Goal: Use online tool/utility: Use online tool/utility

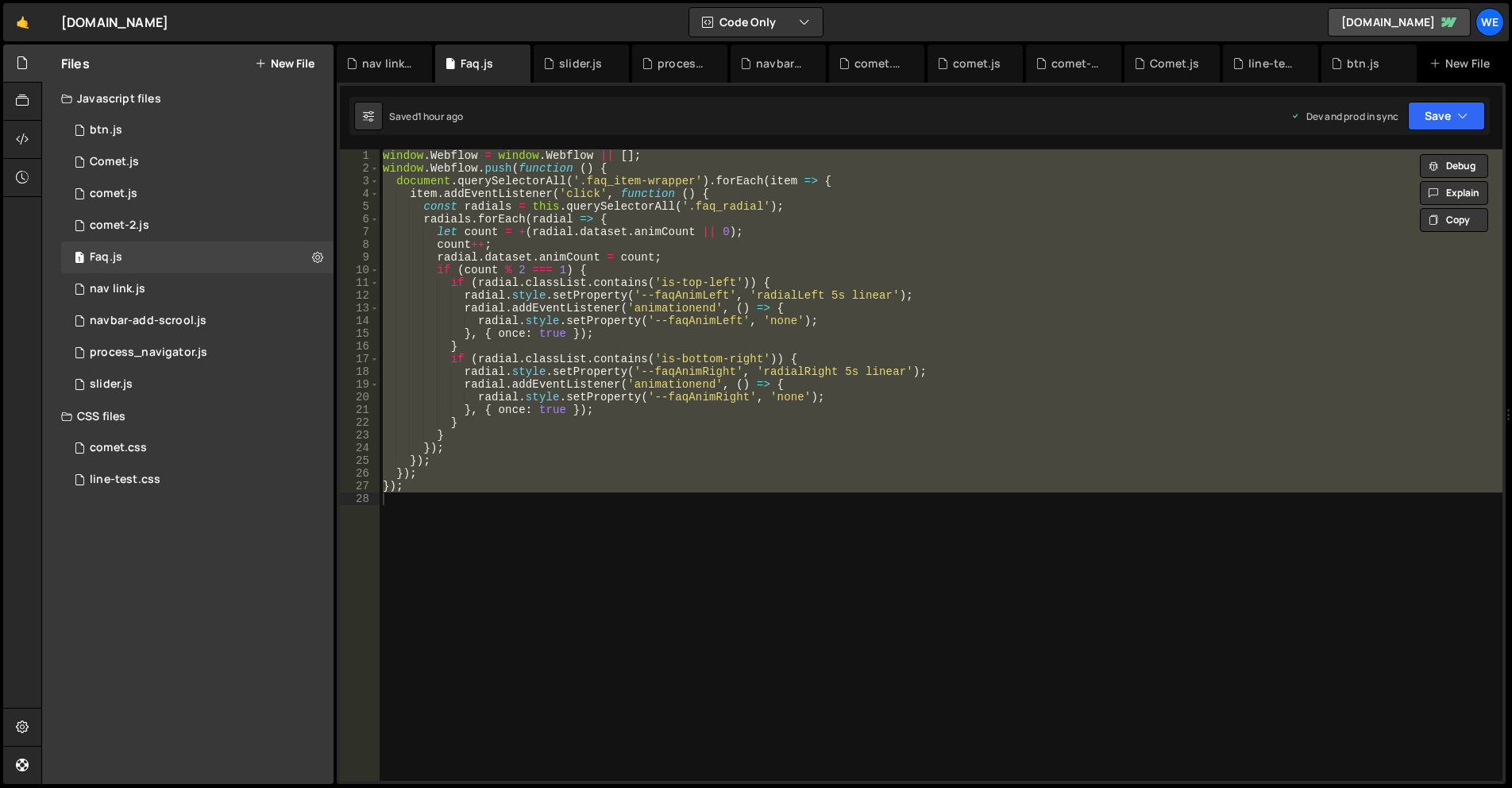
click at [752, 424] on div "window . Webflow = window . Webflow || [ ] ; window . Webflow . push ( function…" at bounding box center [940, 478] width 1123 height 657
click at [424, 363] on div "window . Webflow = window . Webflow || [ ] ; window . Webflow . push ( function…" at bounding box center [940, 478] width 1123 height 657
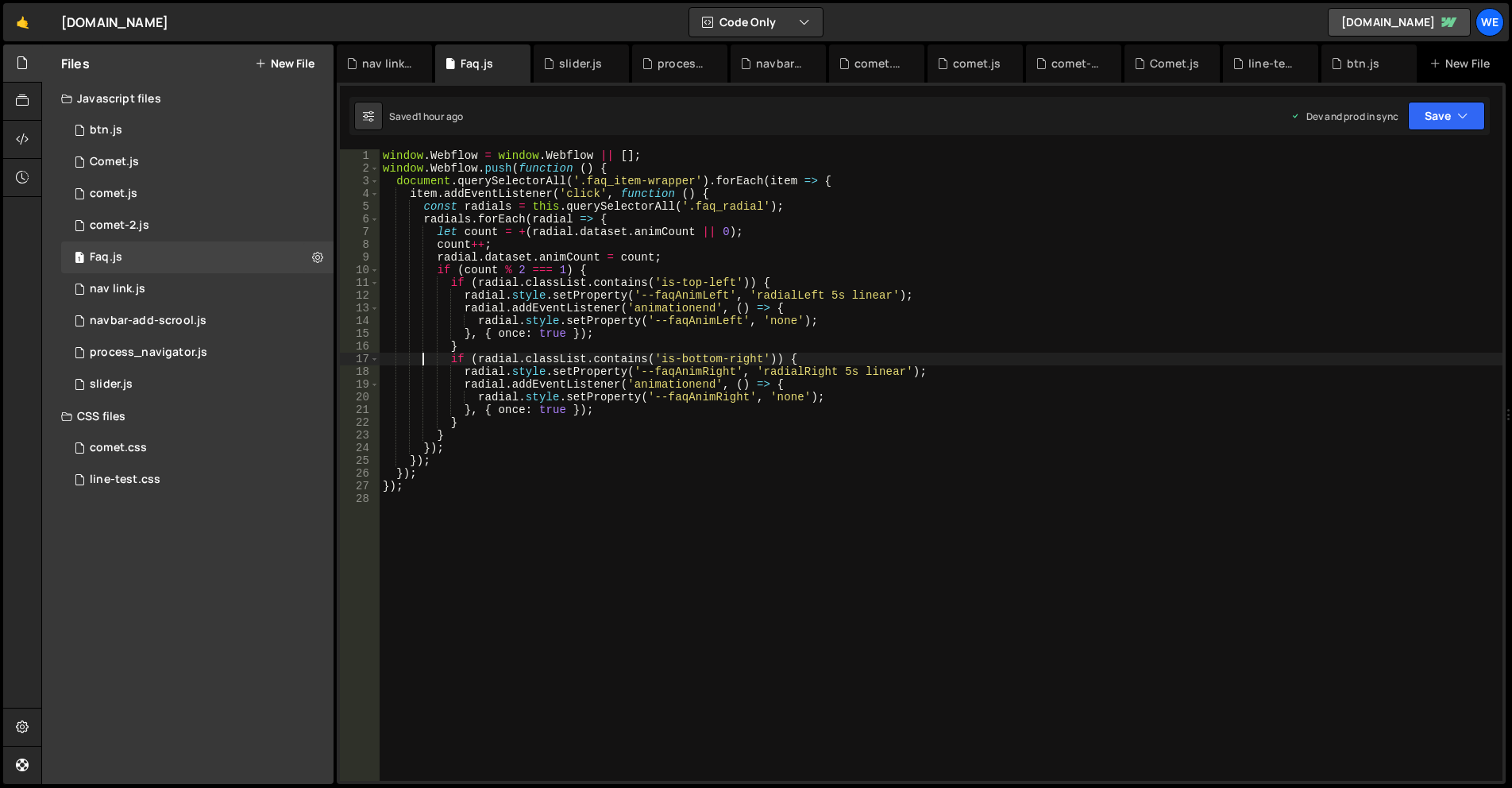
type textarea "});"
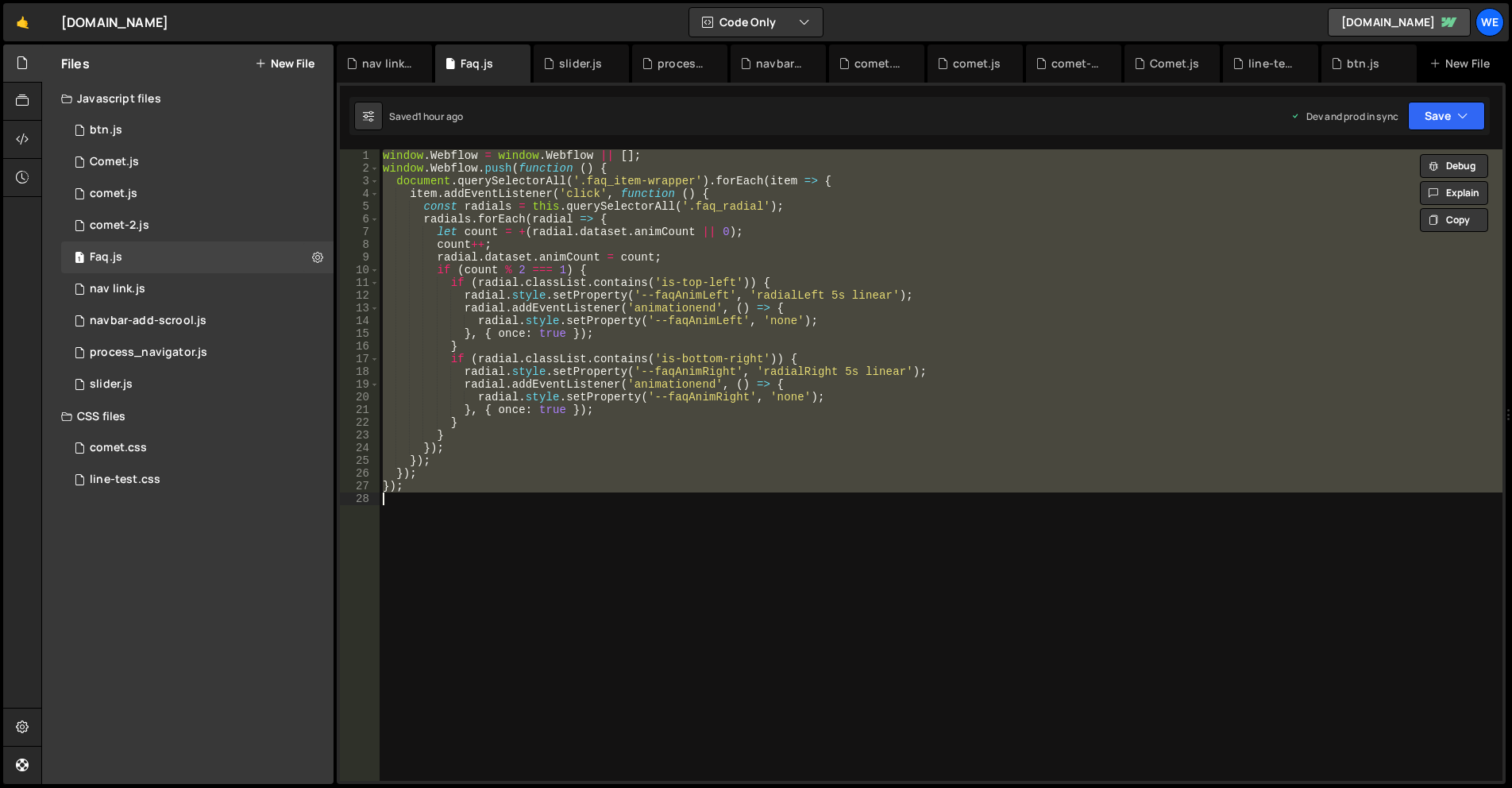
paste textarea
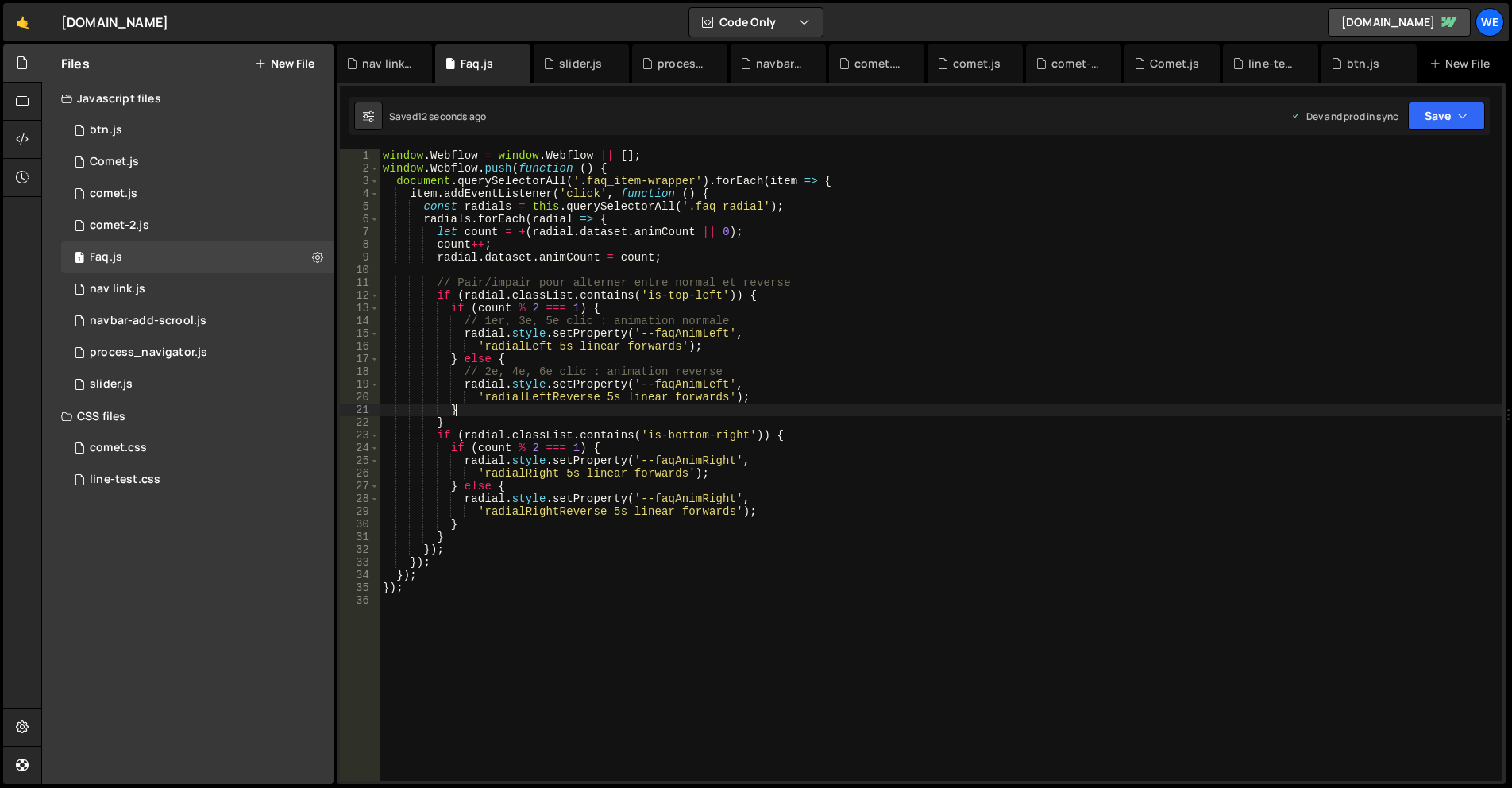
click at [767, 412] on div "window . Webflow = window . Webflow || [ ] ; window . Webflow . push ( function…" at bounding box center [940, 478] width 1123 height 657
type textarea "});"
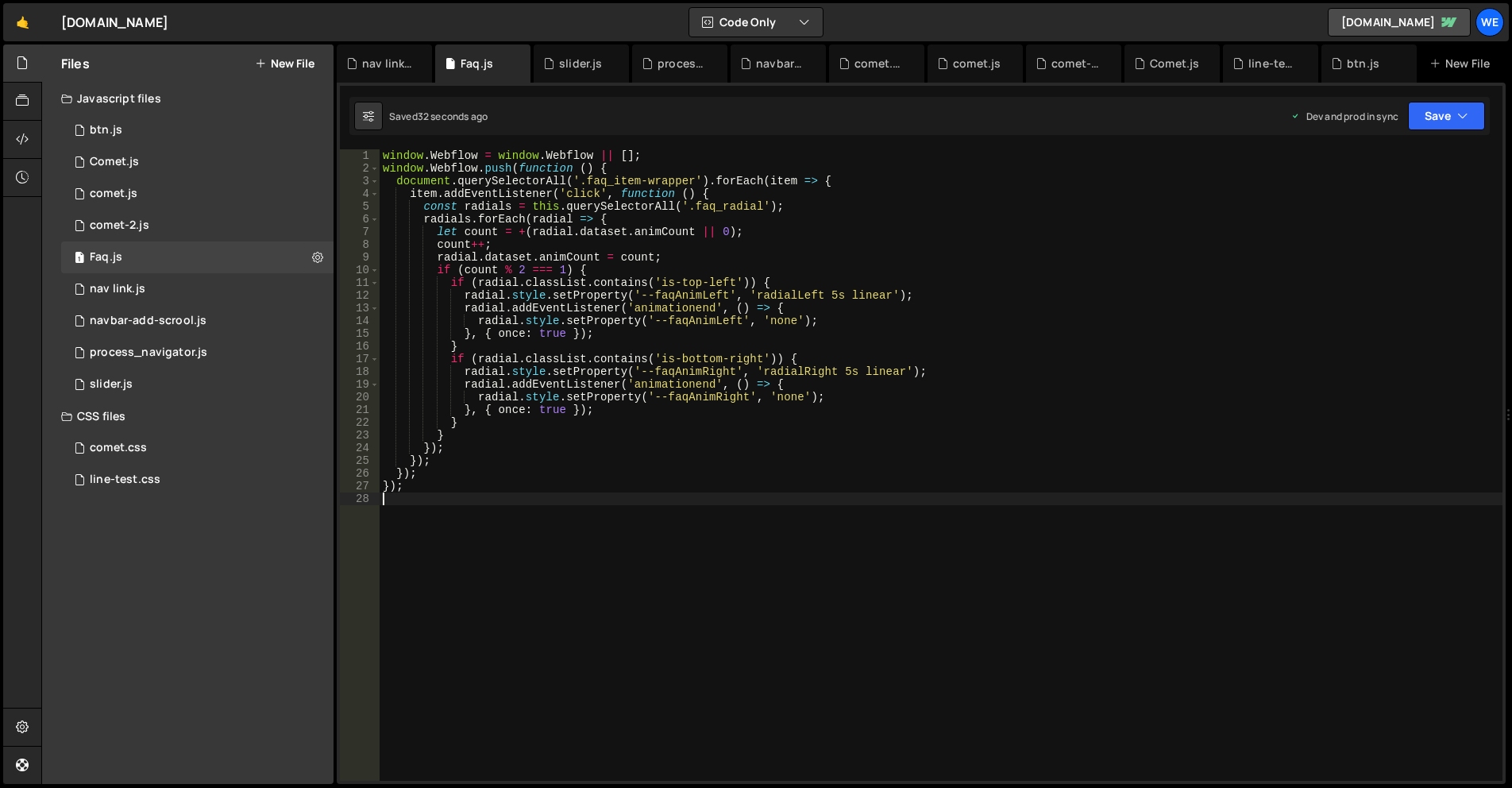
click at [552, 272] on div "window . Webflow = window . Webflow || [ ] ; window . Webflow . push ( function…" at bounding box center [940, 478] width 1123 height 657
type textarea "});"
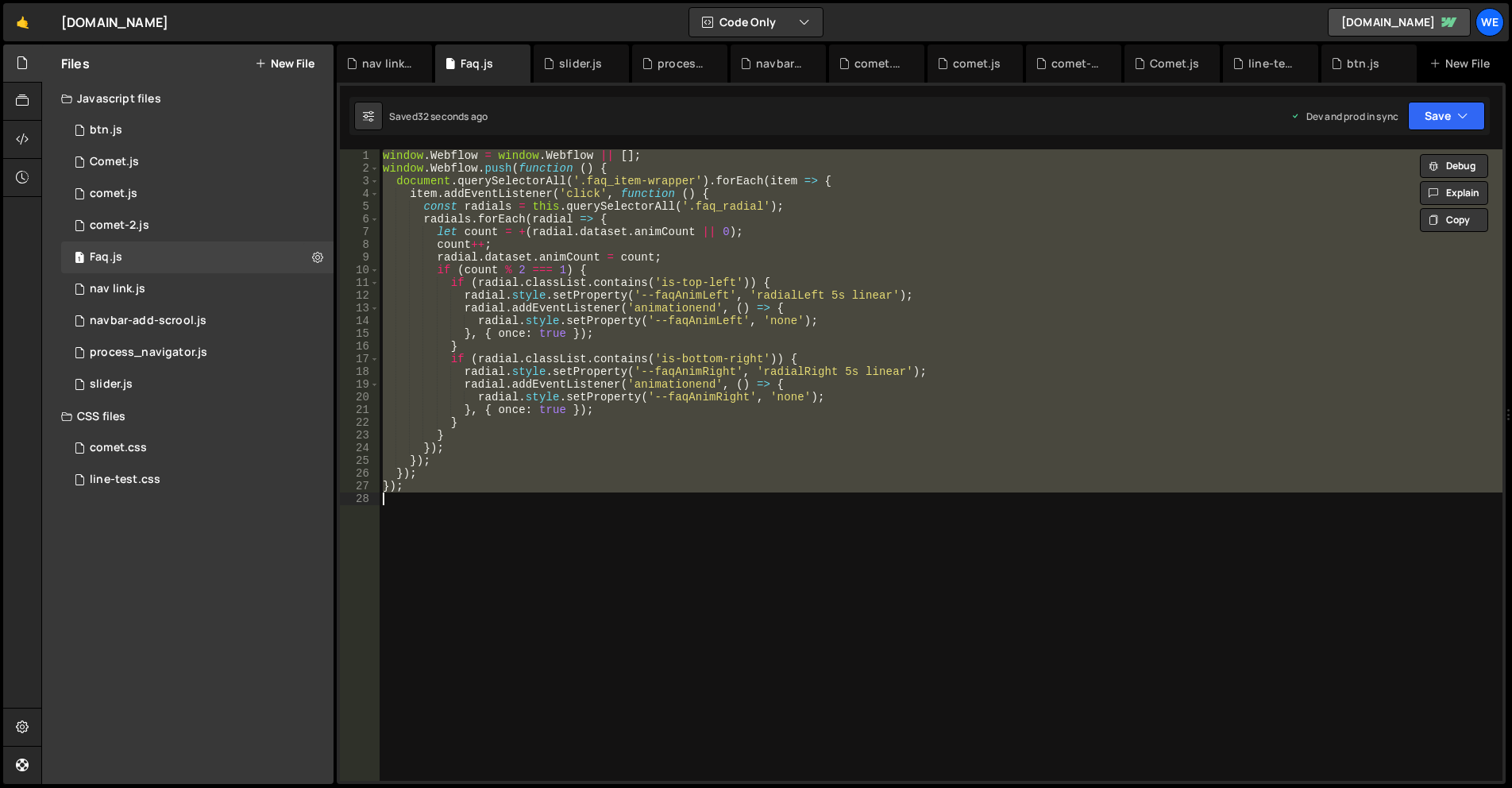
paste textarea
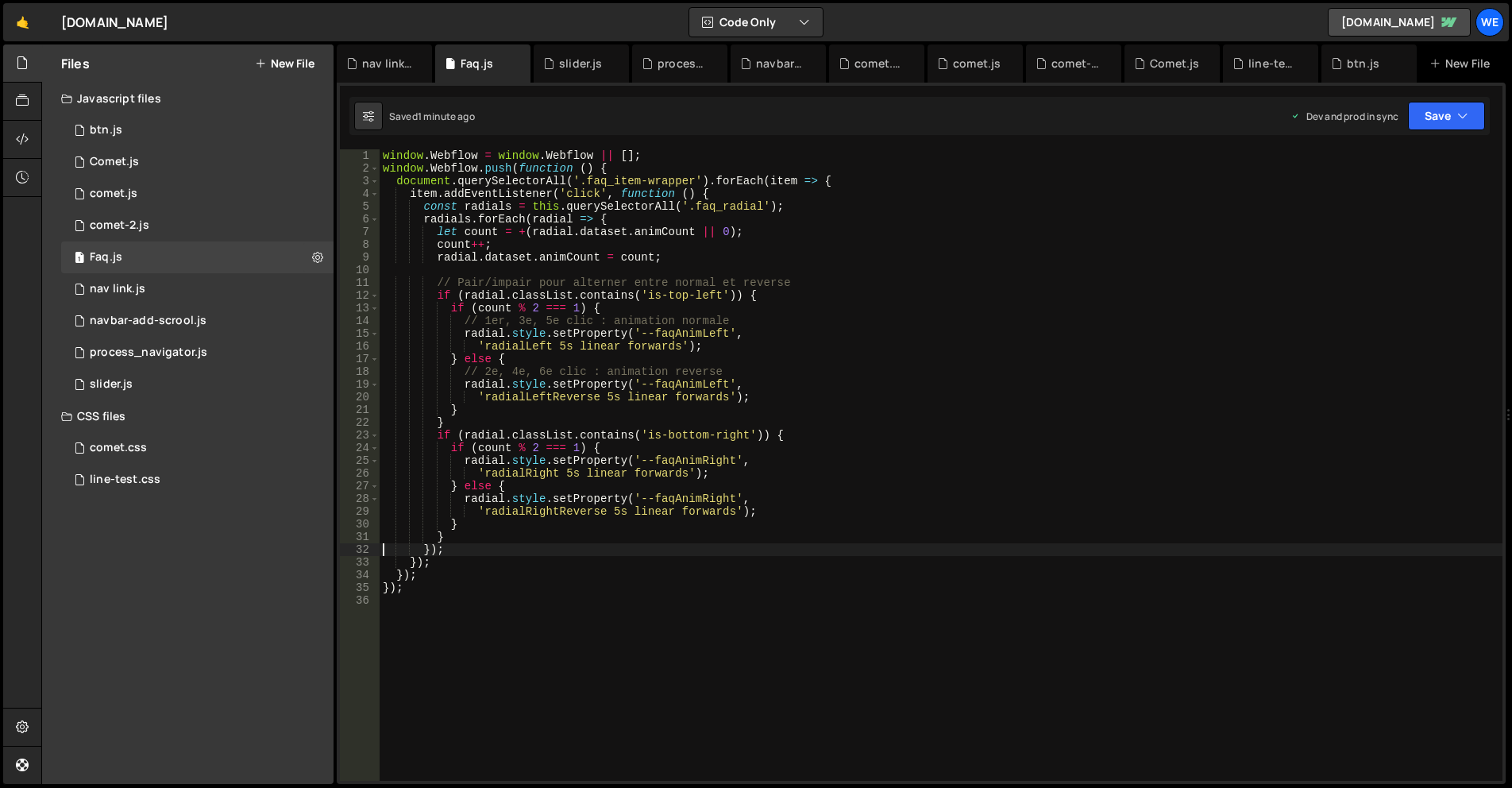
click at [870, 444] on div "window . Webflow = window . Webflow || [ ] ; window . Webflow . push ( function…" at bounding box center [940, 478] width 1123 height 657
type textarea "});"
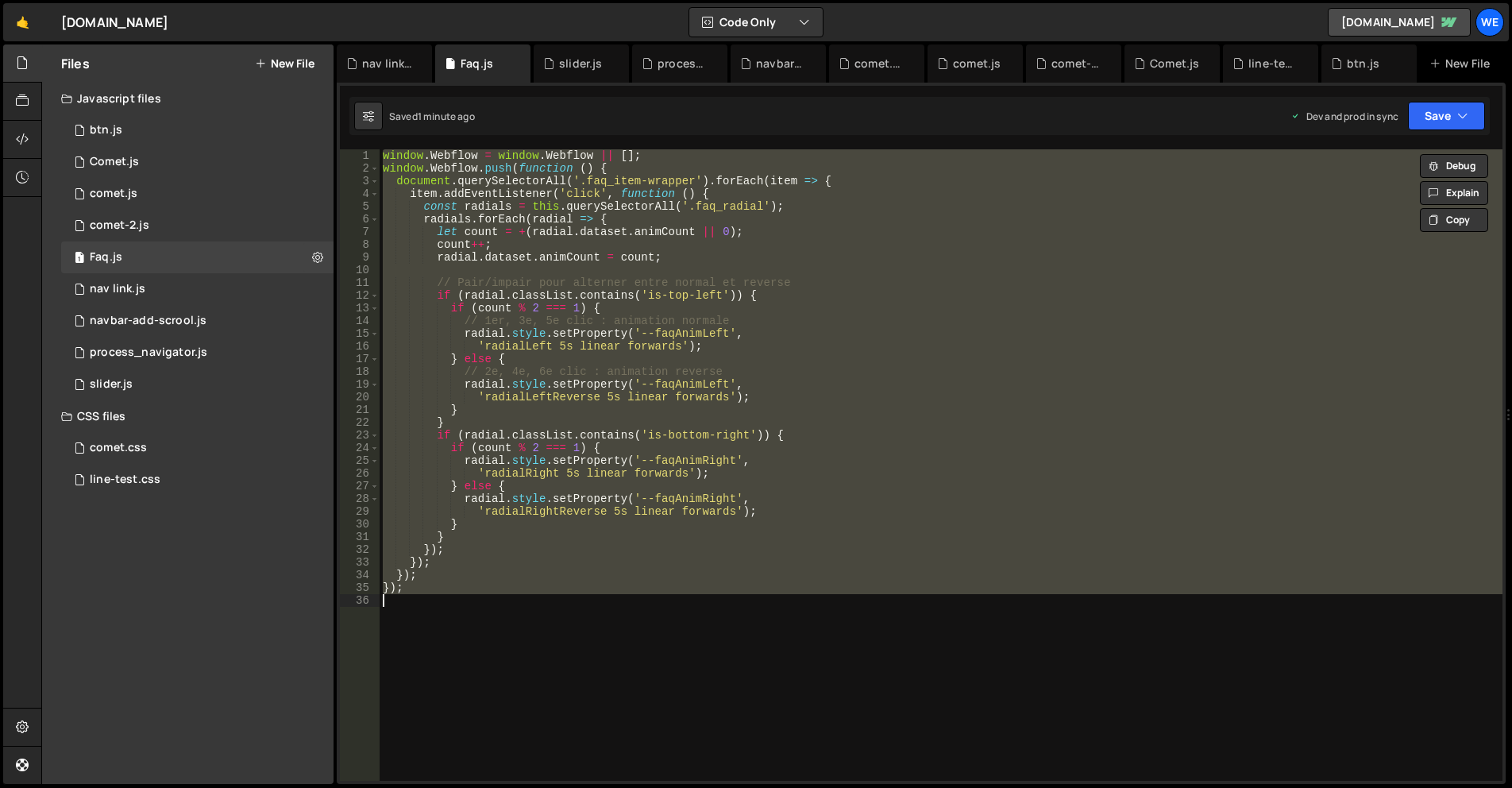
paste textarea
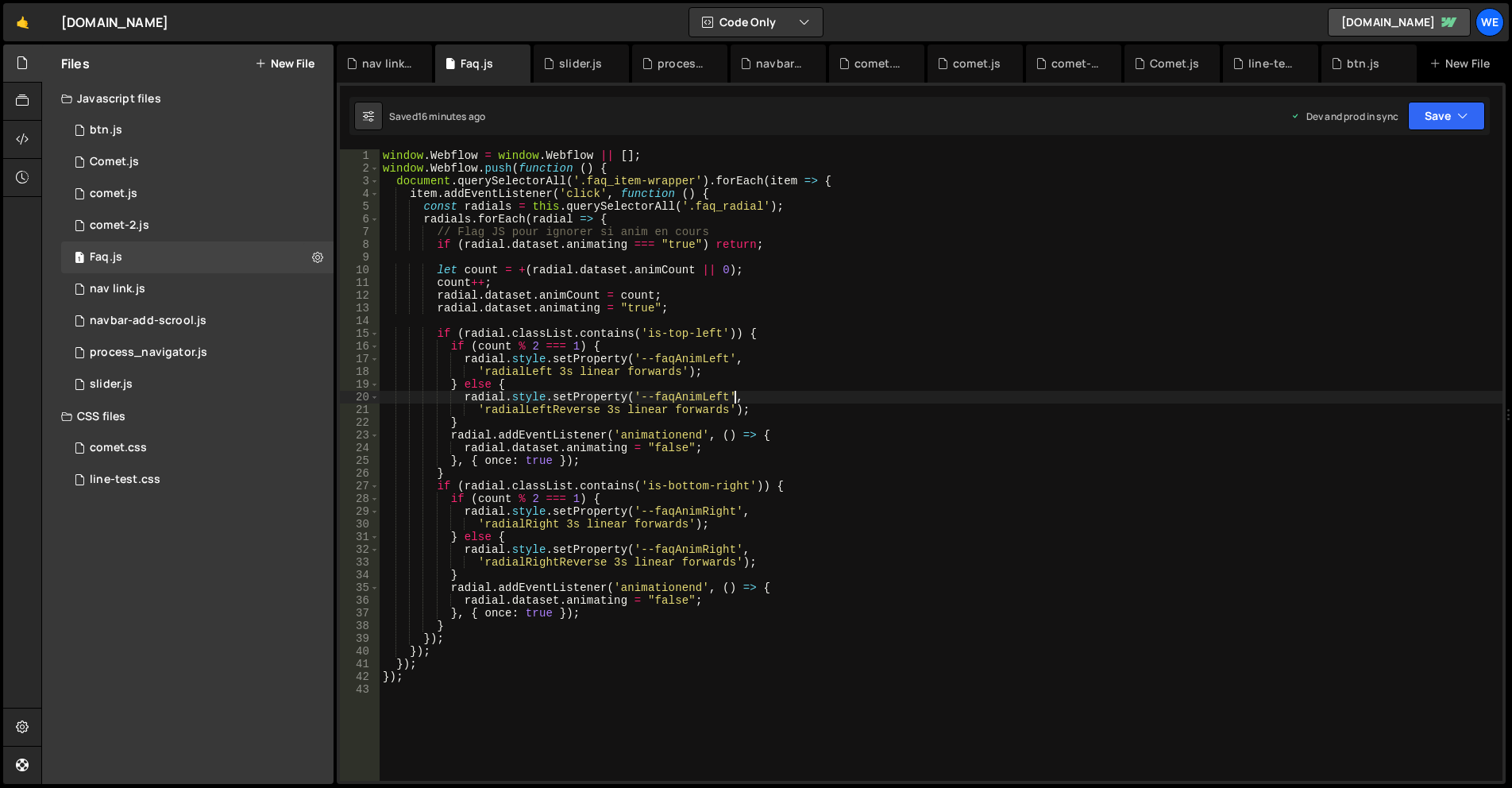
click at [802, 392] on div "window . Webflow = window . Webflow || [ ] ; window . Webflow . push ( function…" at bounding box center [940, 478] width 1123 height 657
type textarea "radial.style.setProperty('--faqAnimLeft',"
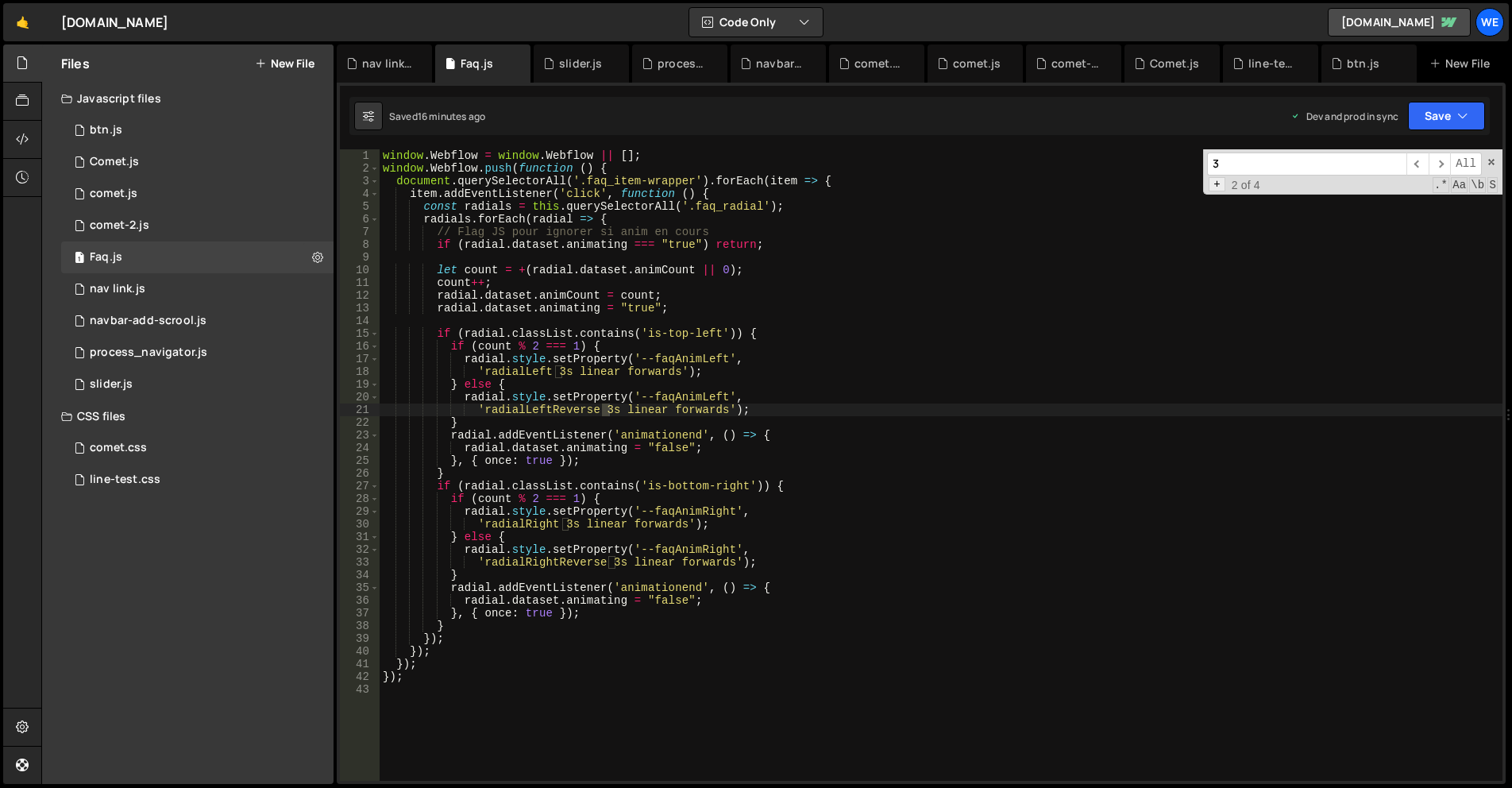
type input "3"
click at [1217, 184] on span "+" at bounding box center [1217, 184] width 17 height 14
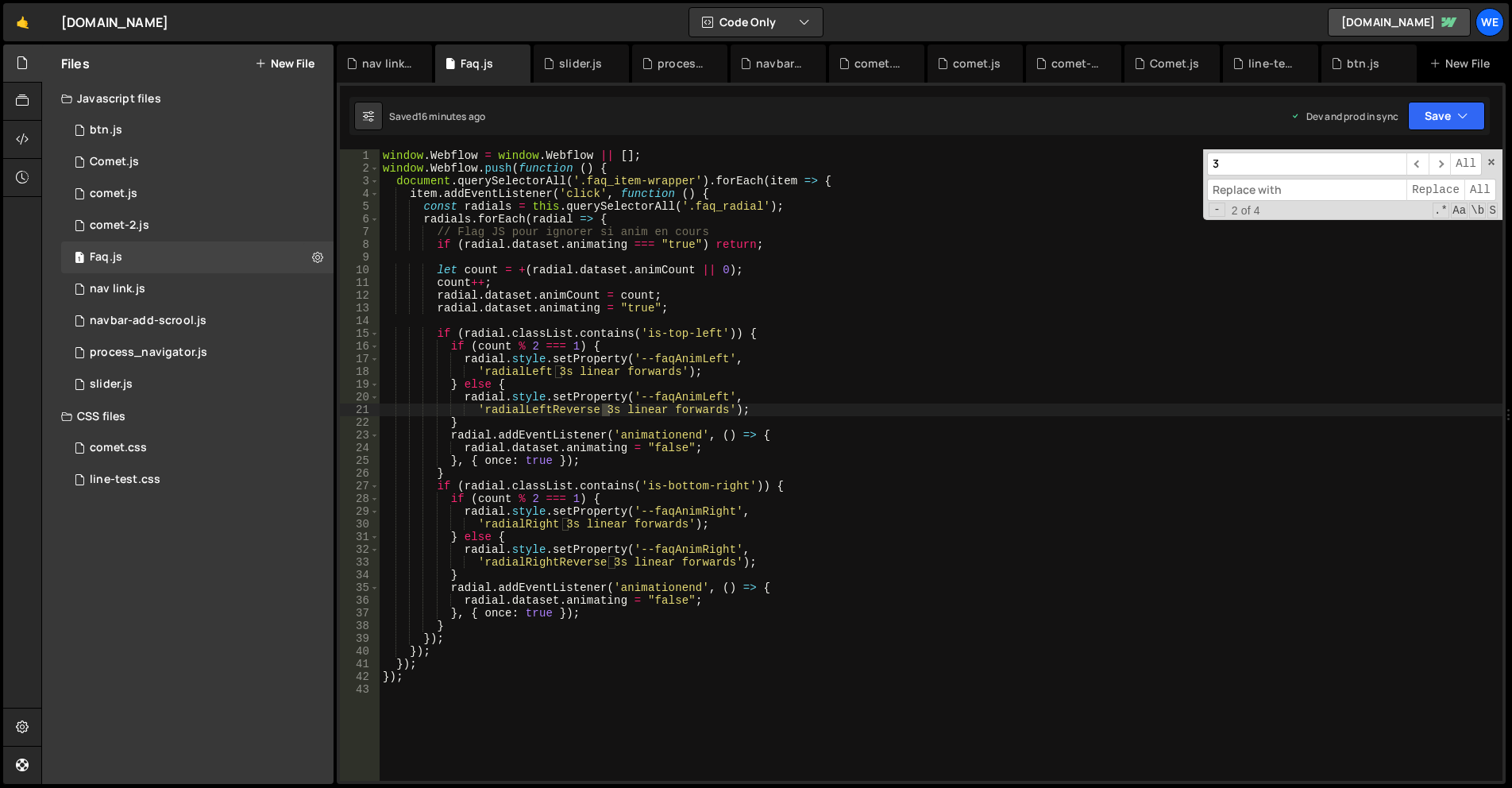
click at [1238, 196] on input at bounding box center [1306, 190] width 199 height 23
type input "2"
click at [1454, 187] on span "Replace" at bounding box center [1435, 190] width 58 height 23
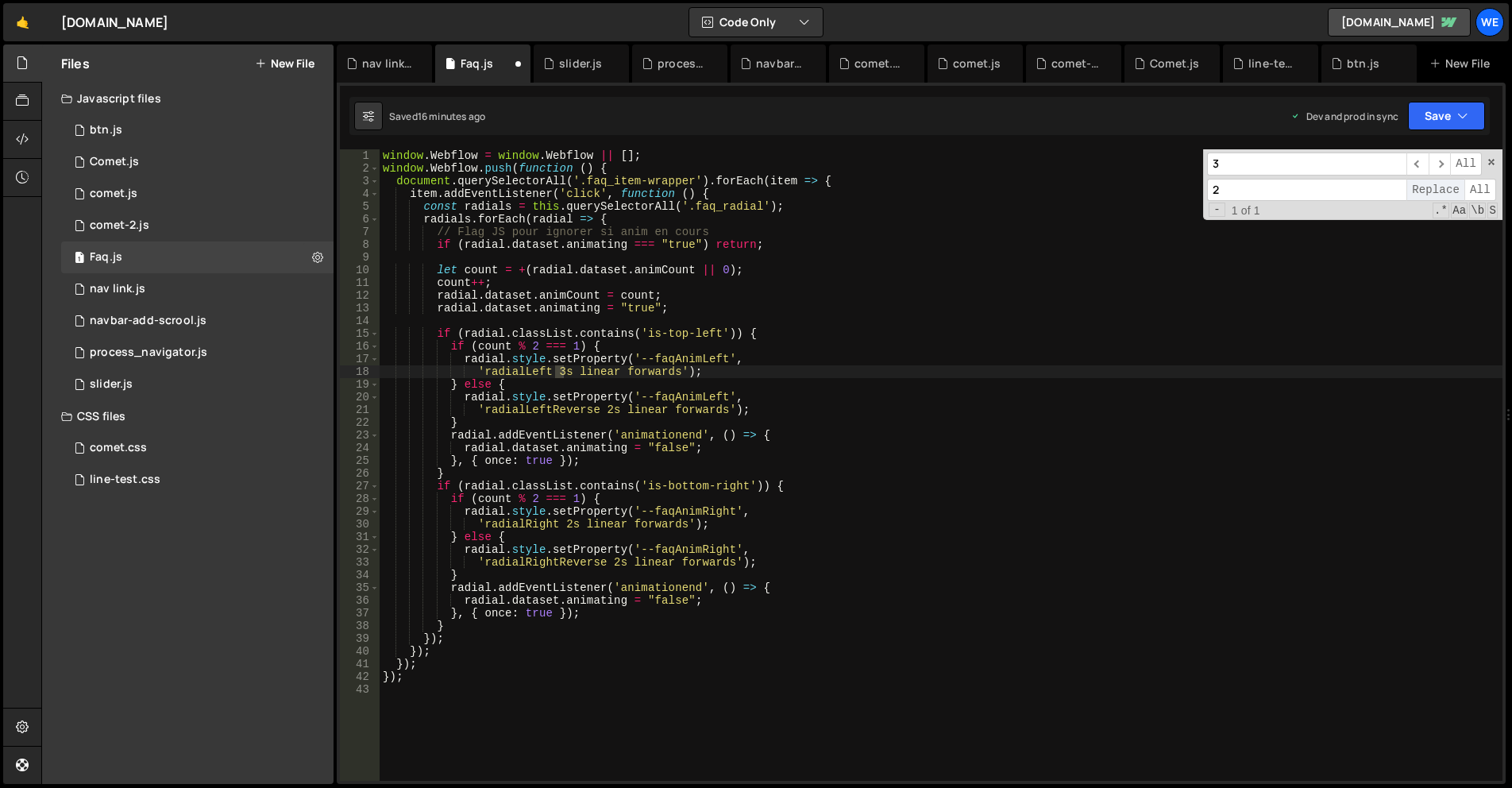
click at [1454, 187] on span "Replace" at bounding box center [1435, 190] width 58 height 23
click at [1493, 163] on span at bounding box center [1491, 162] width 11 height 11
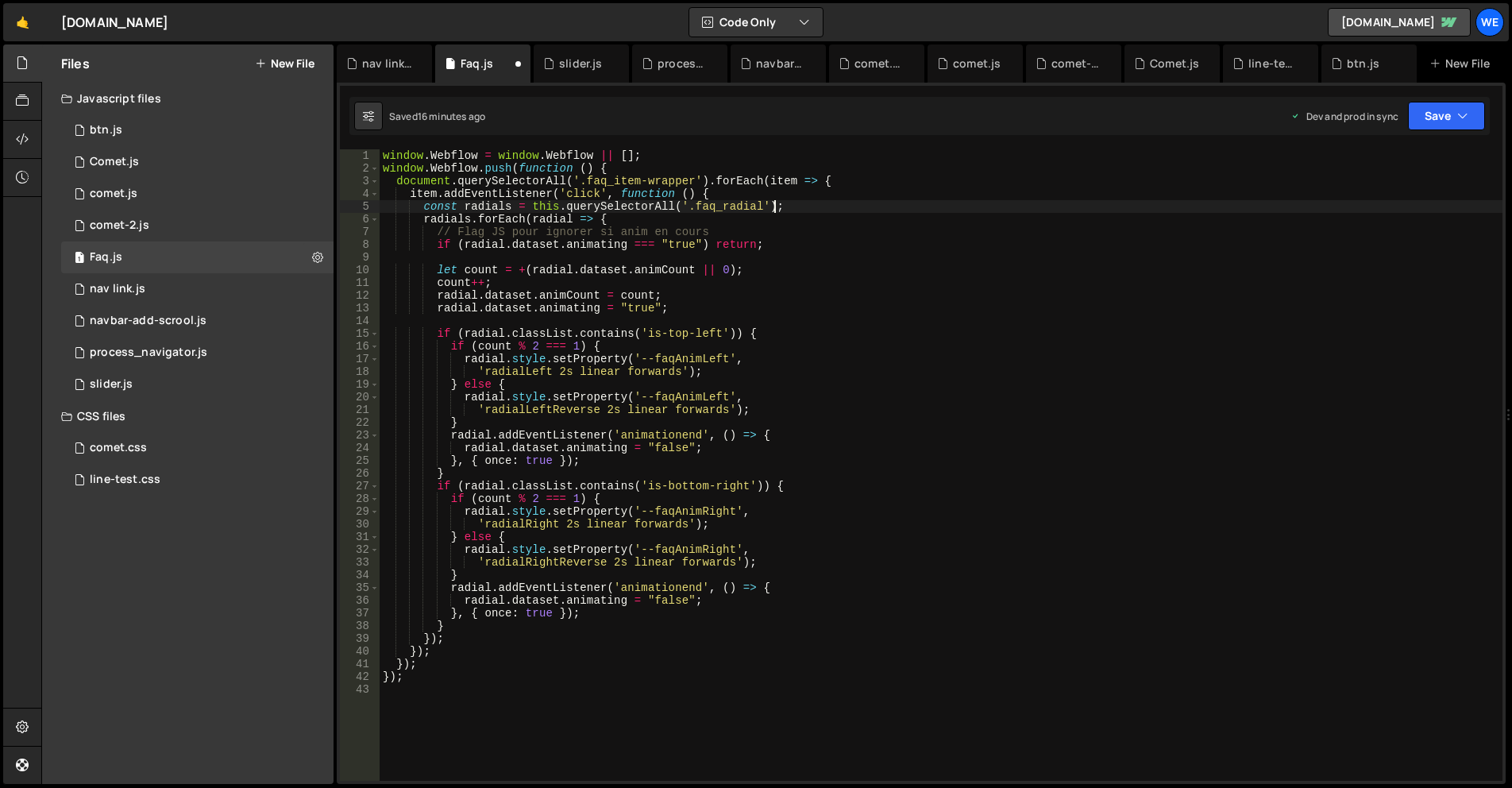
click at [1412, 200] on div "window . Webflow = window . Webflow || [ ] ; window . Webflow . push ( function…" at bounding box center [940, 478] width 1123 height 657
type textarea "const radials = this.querySelectorAll('.faq_radial');"
